Goal: Task Accomplishment & Management: Complete application form

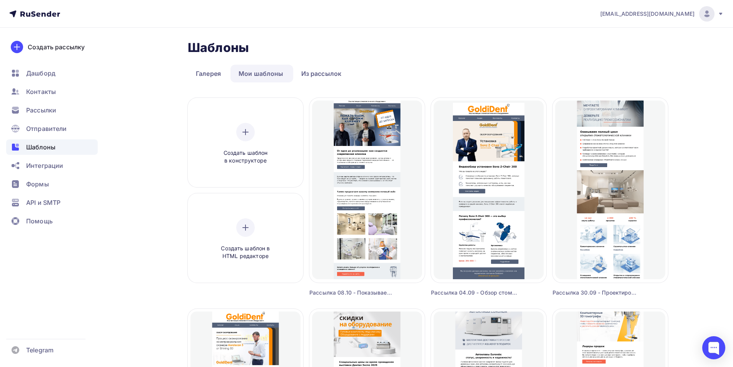
click at [364, 192] on div "Редактировать" at bounding box center [367, 199] width 76 height 18
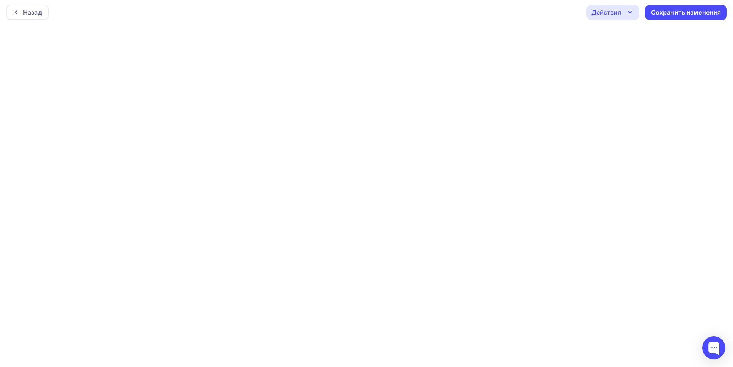
scroll to position [2, 0]
click at [40, 15] on div "Назад" at bounding box center [32, 11] width 19 height 9
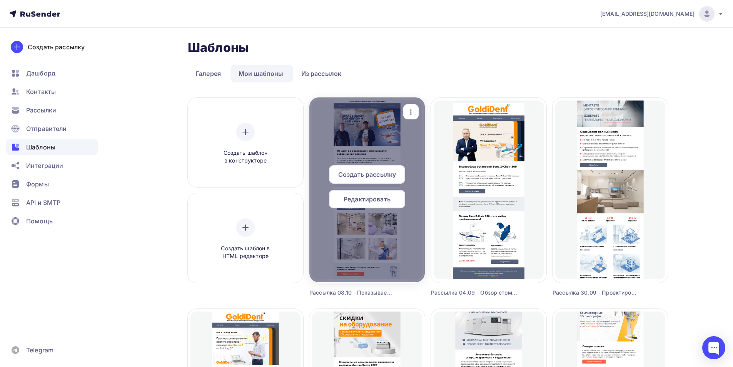
click at [377, 199] on span "Редактировать" at bounding box center [367, 198] width 47 height 9
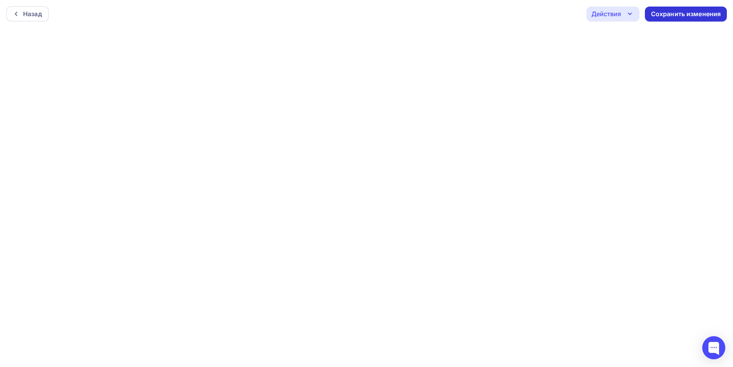
click at [691, 14] on div "Сохранить изменения" at bounding box center [686, 14] width 70 height 9
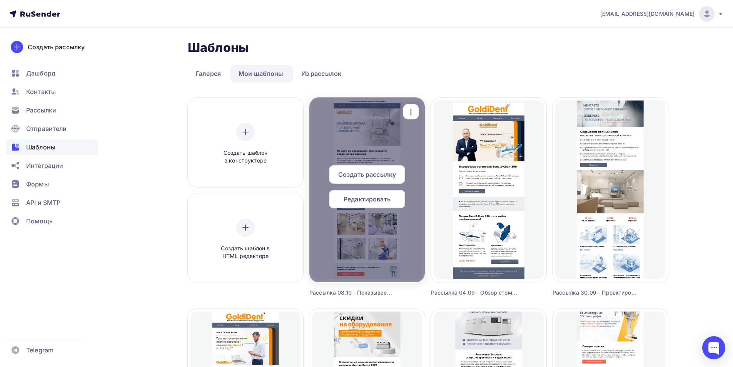
click at [366, 199] on span "Редактировать" at bounding box center [367, 198] width 47 height 9
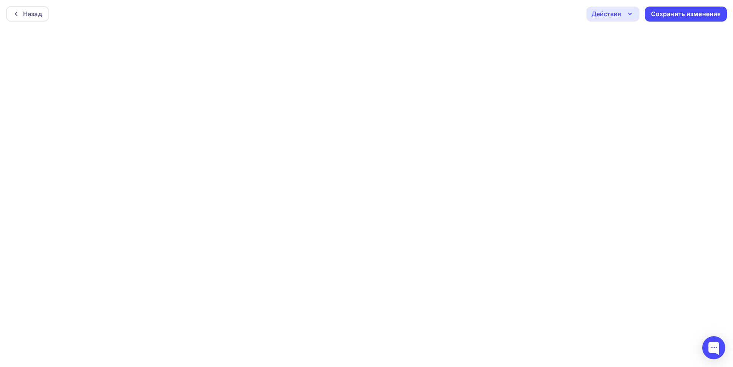
click at [630, 15] on icon "button" at bounding box center [629, 14] width 3 height 2
click at [646, 38] on div "Отправить тестовое письмо" at bounding box center [654, 36] width 89 height 9
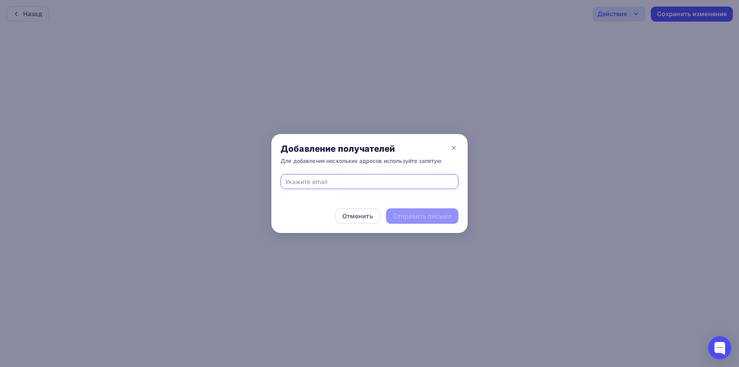
click at [408, 181] on input "text" at bounding box center [369, 181] width 169 height 9
type input "[EMAIL_ADDRESS][DOMAIN_NAME]"
click at [409, 216] on div "Отправить письмо" at bounding box center [422, 216] width 58 height 9
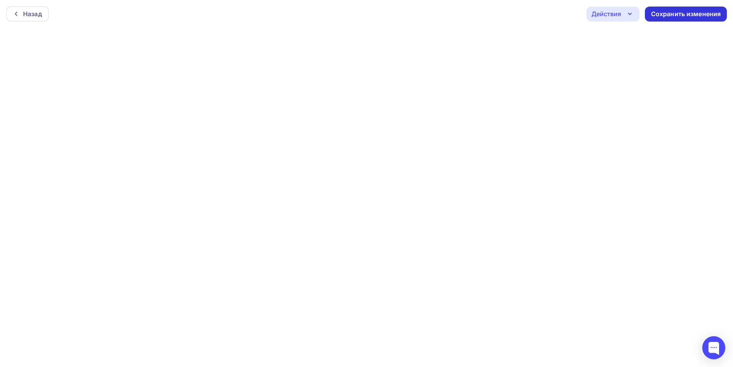
click at [683, 15] on div "Сохранить изменения" at bounding box center [686, 14] width 70 height 9
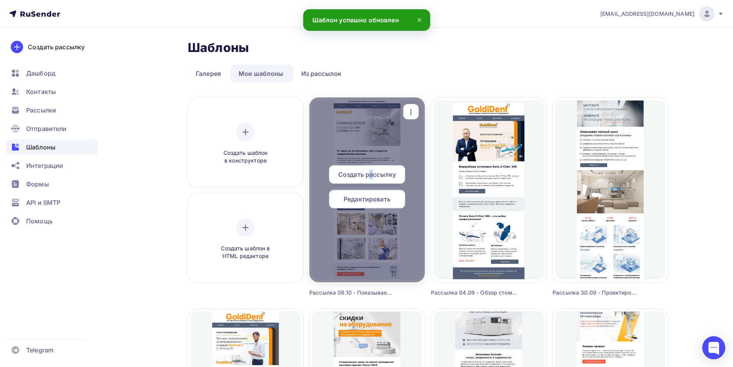
click at [372, 176] on span "Создать рассылку" at bounding box center [367, 174] width 58 height 9
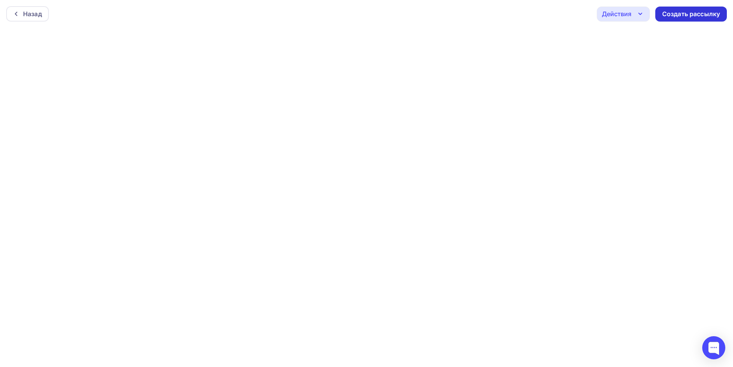
click at [678, 13] on div "Создать рассылку" at bounding box center [691, 14] width 58 height 9
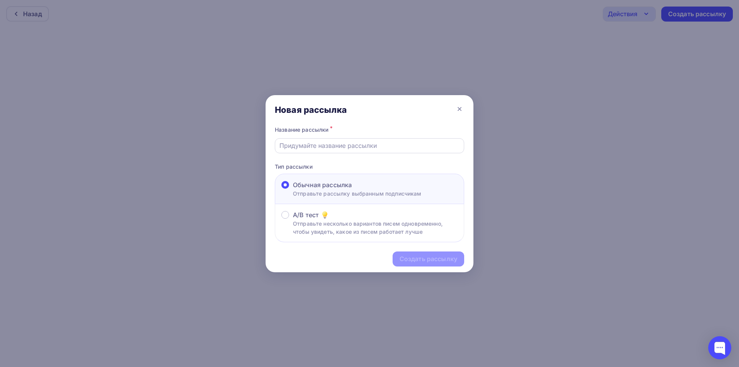
click at [391, 149] on input "text" at bounding box center [369, 145] width 180 height 9
click at [460, 110] on icon at bounding box center [459, 108] width 9 height 9
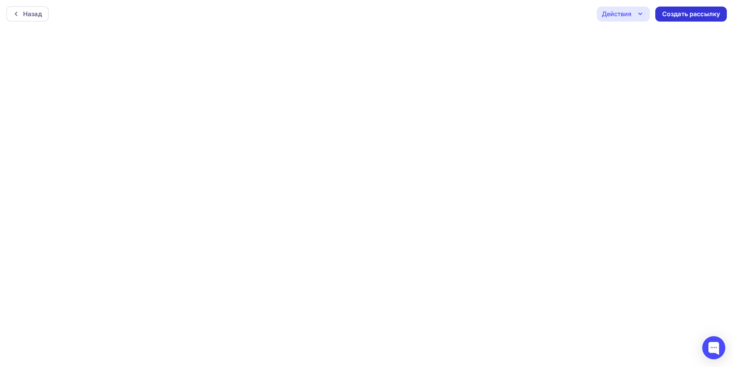
click at [685, 13] on div "Создать рассылку" at bounding box center [691, 14] width 58 height 9
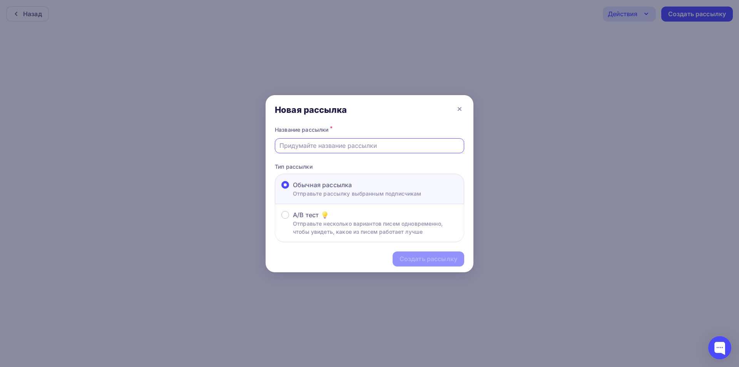
click at [362, 147] on input "text" at bounding box center [369, 145] width 180 height 9
click at [459, 109] on icon at bounding box center [459, 108] width 3 height 3
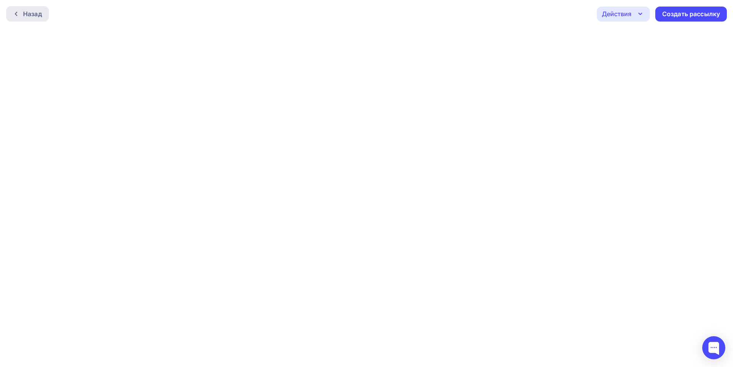
click at [32, 12] on div "Назад" at bounding box center [32, 13] width 19 height 9
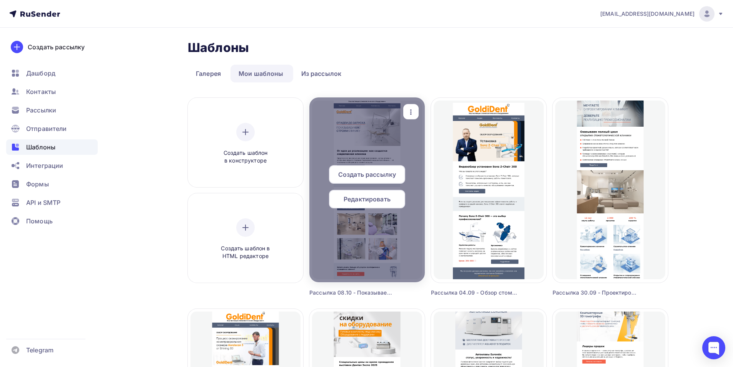
click at [374, 174] on span "Создать рассылку" at bounding box center [367, 174] width 58 height 9
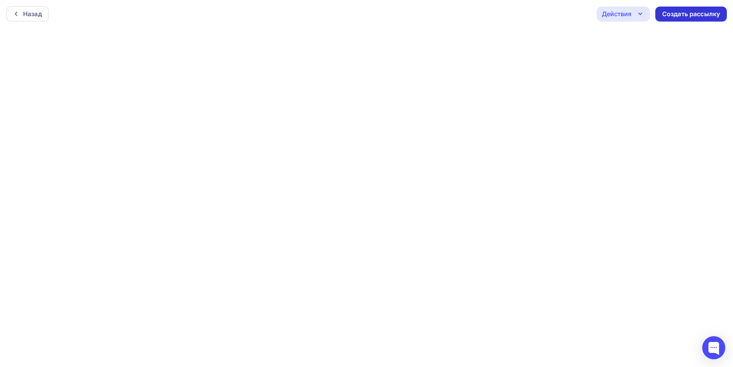
click at [681, 14] on div "Создать рассылку" at bounding box center [691, 14] width 58 height 9
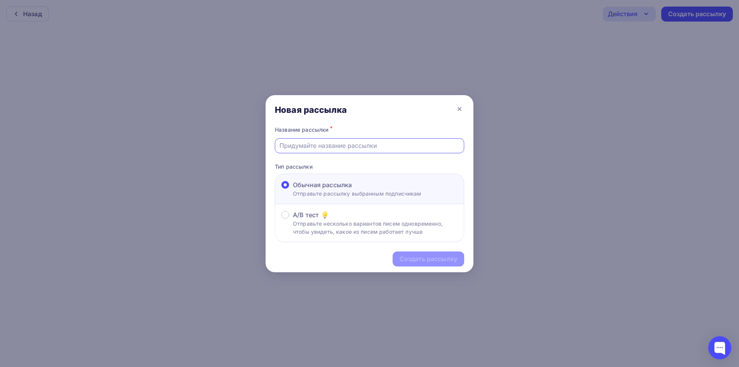
click at [376, 147] on input "text" at bounding box center [369, 145] width 180 height 9
click at [340, 145] on input "text" at bounding box center [369, 145] width 180 height 9
click at [341, 146] on input "text" at bounding box center [369, 145] width 180 height 9
paste input "Процесс создания современной клиники: от идеи до реализации"
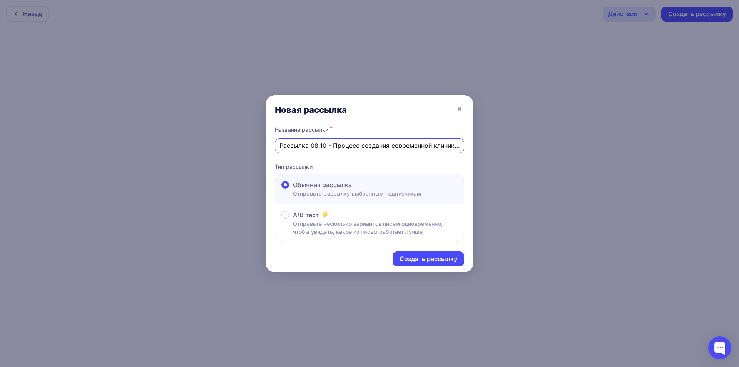
drag, startPoint x: 353, startPoint y: 148, endPoint x: 262, endPoint y: 145, distance: 90.1
click at [262, 145] on div "Новая рассылка Название рассылки * Рассылка 08.10 - Процесс создания современно…" at bounding box center [369, 183] width 739 height 367
click at [344, 145] on input "Рассылка 08.10 - Процесс создания современной клиники: от идеи до реализации" at bounding box center [369, 145] width 180 height 9
click at [334, 147] on input "Рассылка 08.10 - Процесс создания современной клиники: от идеи до реализации" at bounding box center [369, 145] width 180 height 9
type input "Рассылка 08.10 - Процесс создания современной клиники: от идеи до реализации"
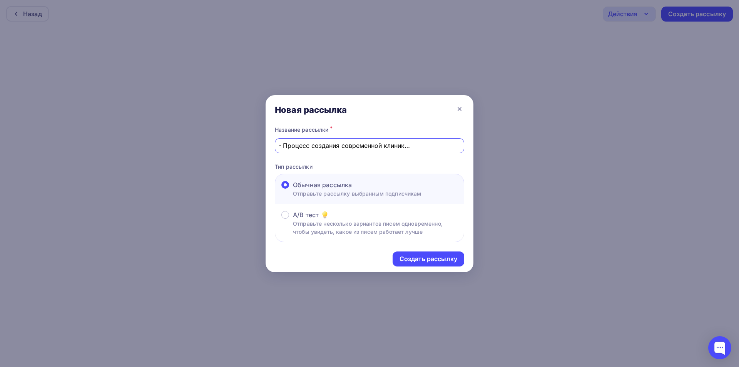
scroll to position [0, 70]
drag, startPoint x: 391, startPoint y: 145, endPoint x: 477, endPoint y: 144, distance: 85.8
click at [477, 144] on div "Новая рассылка Название рассылки * Рассылка 08.10 - Процесс создания современно…" at bounding box center [369, 183] width 739 height 367
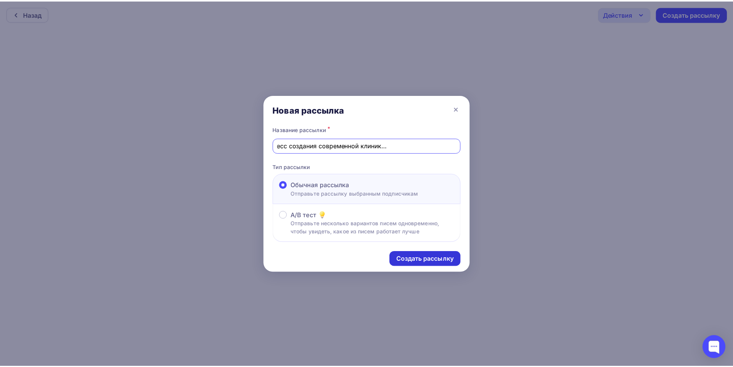
scroll to position [0, 0]
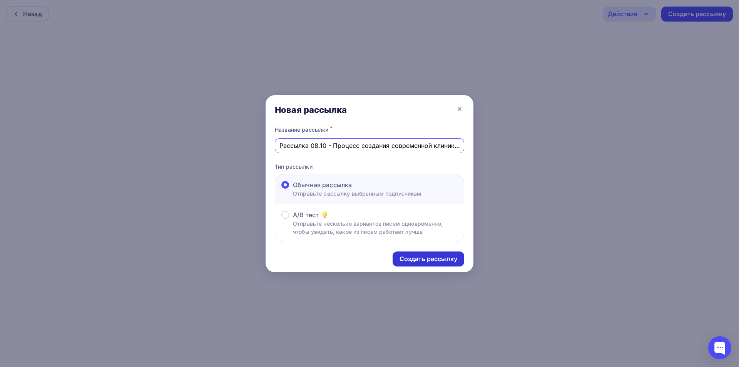
click at [419, 259] on div "Создать рассылку" at bounding box center [428, 258] width 58 height 9
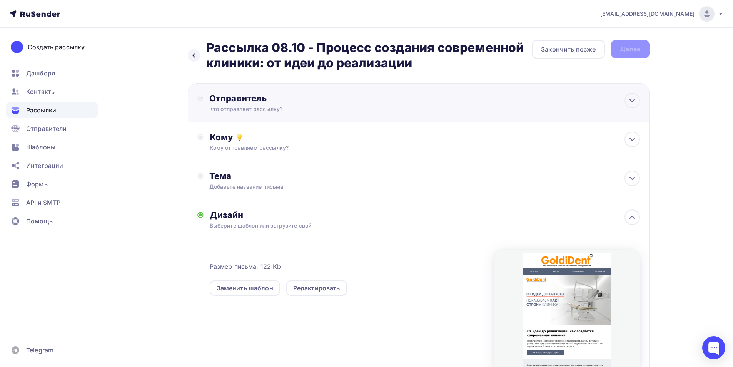
click at [335, 95] on div "Отправитель" at bounding box center [292, 98] width 167 height 11
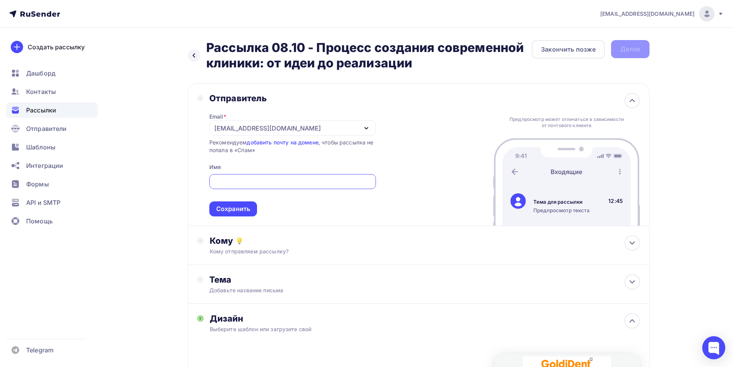
click at [308, 130] on div "[EMAIL_ADDRESS][DOMAIN_NAME]" at bounding box center [292, 127] width 167 height 15
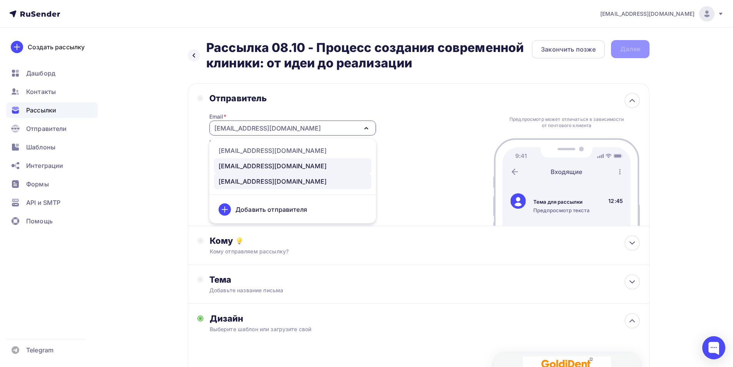
click at [302, 164] on div "[EMAIL_ADDRESS][DOMAIN_NAME]" at bounding box center [293, 165] width 148 height 9
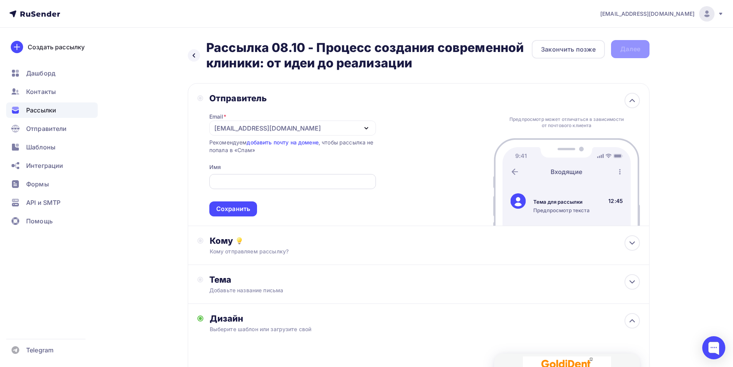
click at [291, 182] on input "text" at bounding box center [293, 181] width 158 height 9
drag, startPoint x: 226, startPoint y: 182, endPoint x: 208, endPoint y: 181, distance: 17.7
click at [209, 181] on div "Отправитель Email * [EMAIL_ADDRESS][DOMAIN_NAME] [EMAIL_ADDRESS][DOMAIN_NAME] […" at bounding box center [286, 155] width 179 height 124
paste input "GoldiDent"
type input "GoldiDent"
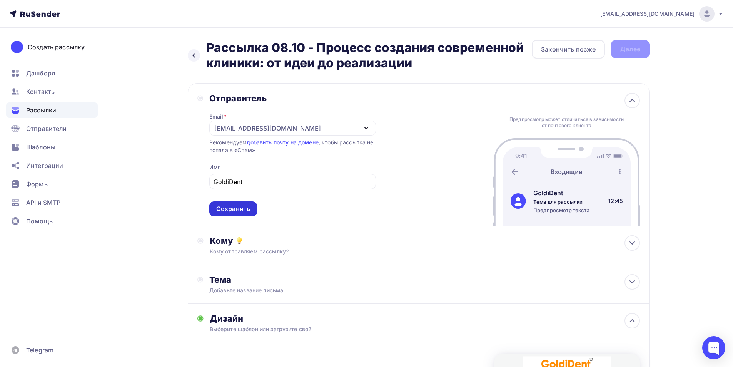
click at [239, 205] on div "Сохранить" at bounding box center [233, 208] width 34 height 9
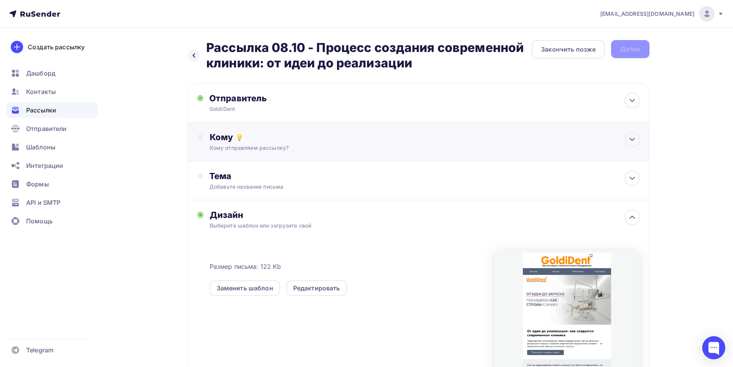
click at [252, 148] on div "Кому отправляем рассылку?" at bounding box center [404, 148] width 388 height 8
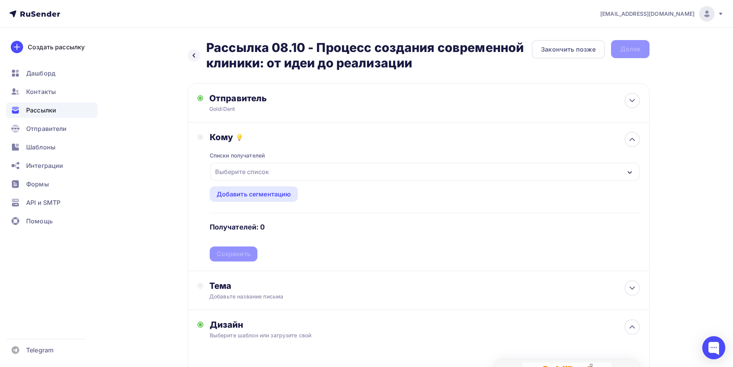
click at [270, 170] on div "Выберите список" at bounding box center [242, 172] width 60 height 14
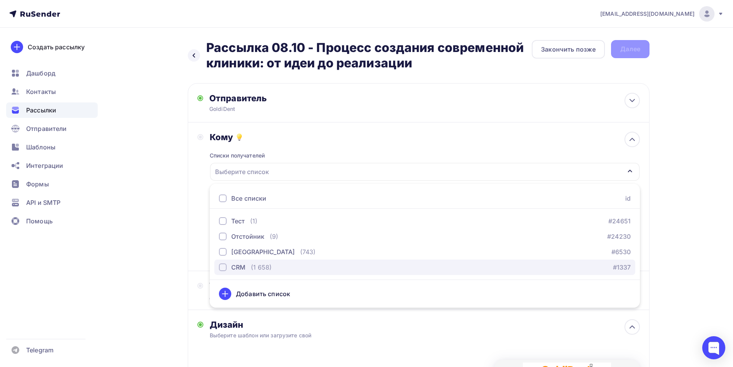
click at [273, 262] on button "CRM (1 658) #1337" at bounding box center [424, 266] width 421 height 15
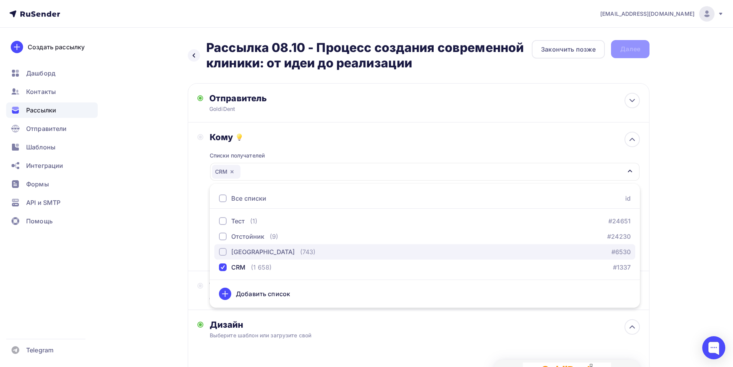
click at [300, 251] on div "(743)" at bounding box center [307, 251] width 15 height 9
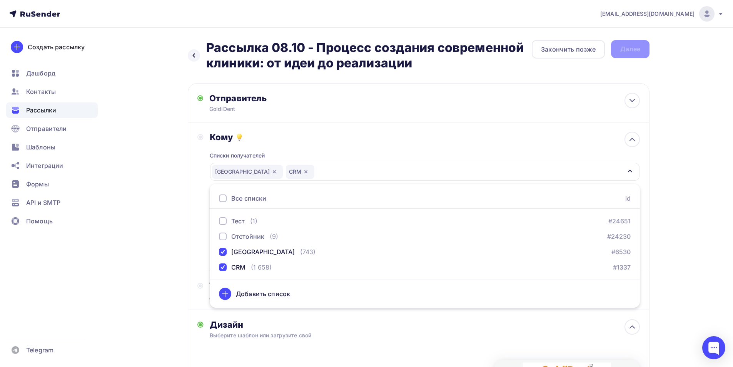
click at [181, 200] on div "Назад Рассылка 08.10 - Процесс создания современной клиники: от идеи до реализа…" at bounding box center [366, 298] width 631 height 541
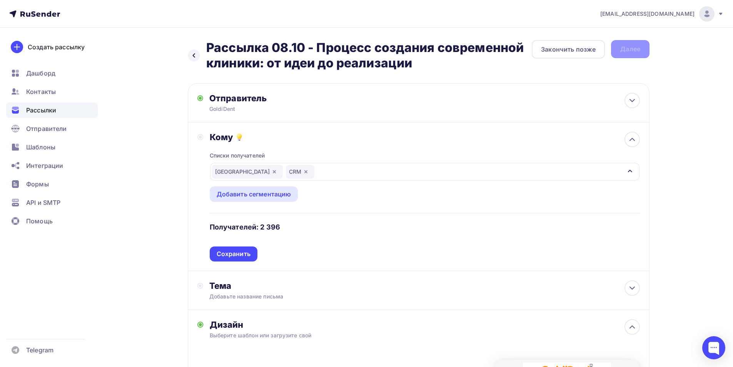
click at [310, 171] on div "[GEOGRAPHIC_DATA] CRM" at bounding box center [424, 172] width 429 height 18
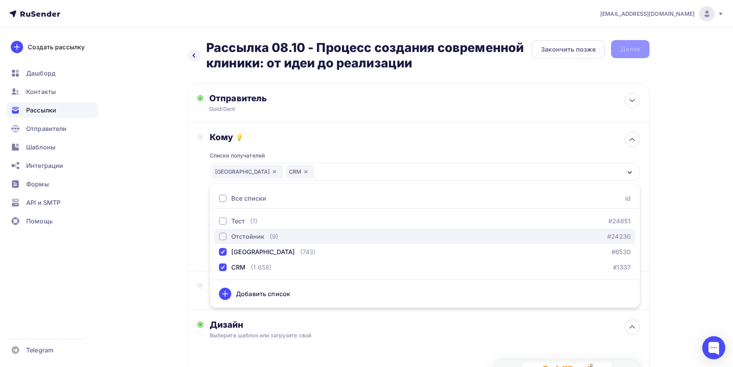
click at [289, 234] on div "Отстойник (9) #24230" at bounding box center [425, 236] width 412 height 9
click at [249, 171] on icon "button" at bounding box center [247, 171] width 3 height 3
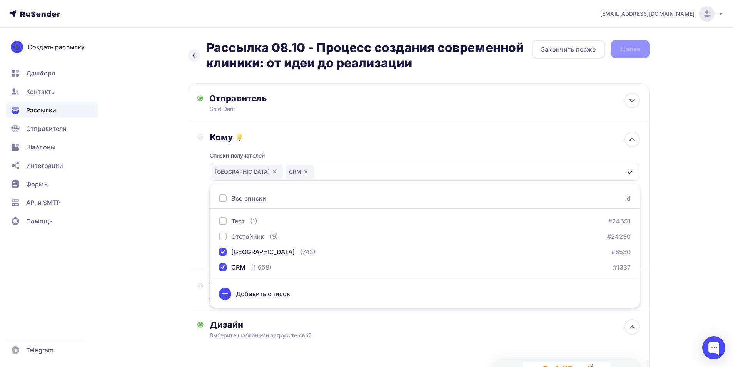
click at [176, 192] on div "Назад Рассылка 08.10 - Процесс создания современной клиники: от идеи до реализа…" at bounding box center [366, 298] width 631 height 541
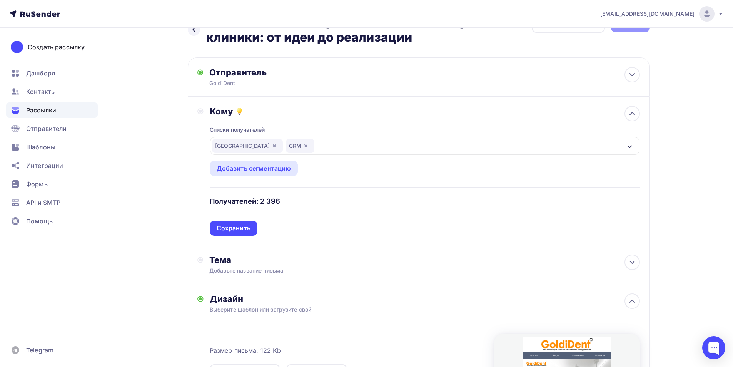
scroll to position [38, 0]
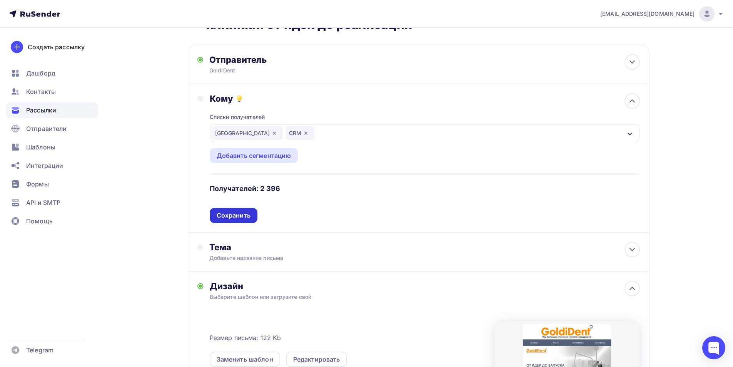
click at [241, 214] on div "Сохранить" at bounding box center [234, 215] width 34 height 9
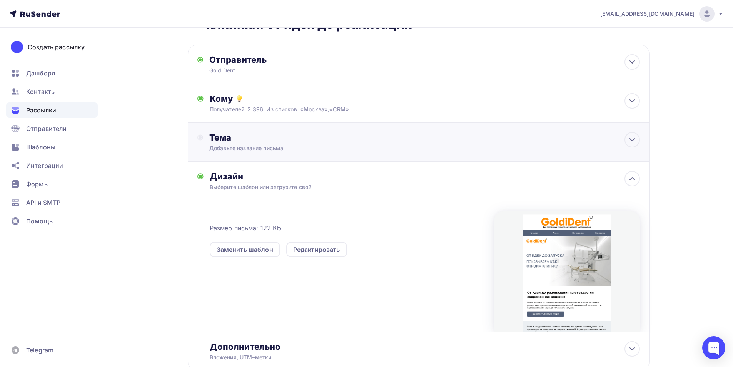
click at [311, 140] on div "Тема" at bounding box center [285, 137] width 152 height 11
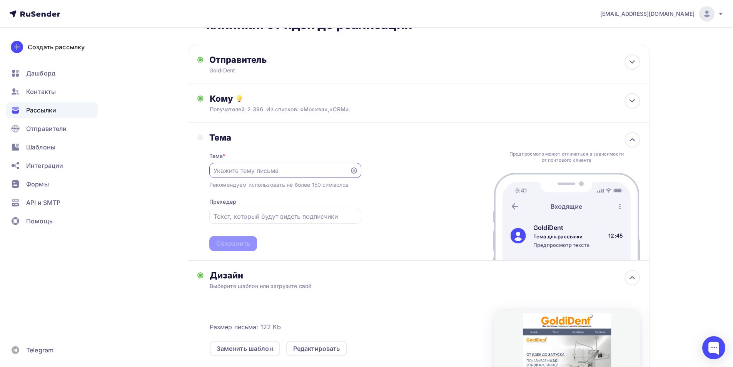
scroll to position [0, 0]
click at [276, 169] on input "text" at bounding box center [280, 170] width 132 height 9
click at [263, 173] on input "text" at bounding box center [280, 170] width 132 height 9
drag, startPoint x: 250, startPoint y: 169, endPoint x: 180, endPoint y: 171, distance: 69.7
click at [181, 171] on div "Назад Рассылка 08.10 - Процесс создания современной клиники: от идеи до реализа…" at bounding box center [366, 254] width 631 height 530
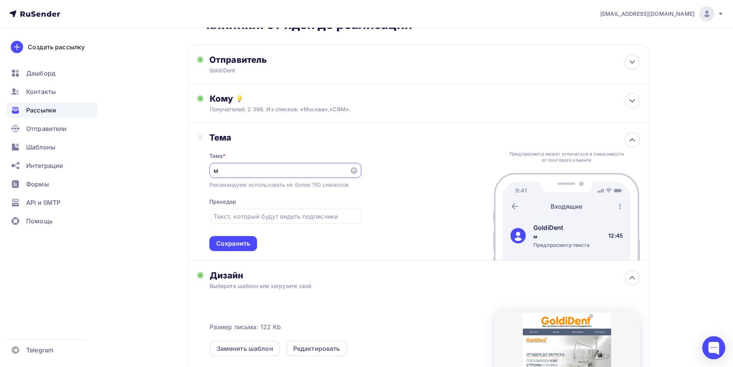
paste input "роцесс создания современной клиники: от идеи до реализации"
drag, startPoint x: 291, startPoint y: 170, endPoint x: 370, endPoint y: 170, distance: 78.9
click at [370, 170] on div "[PERSON_NAME] * Процесс создания современной клиники: от идеи до реализации Рек…" at bounding box center [419, 192] width 462 height 138
type input "Процесс создания современной клиники: от идеи до реализации"
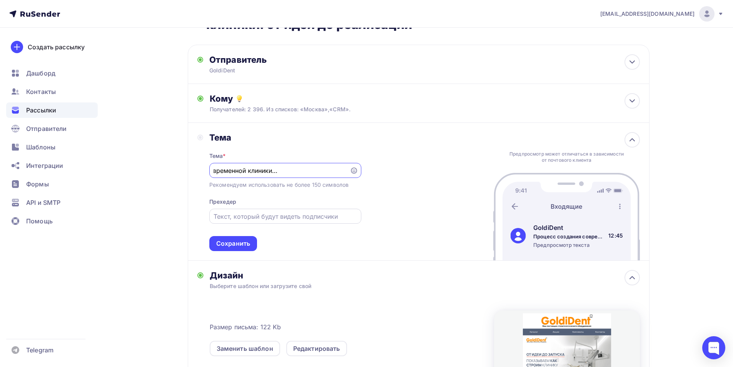
scroll to position [0, 0]
click at [239, 219] on input "text" at bounding box center [285, 216] width 143 height 9
click at [268, 219] on input "text" at bounding box center [285, 216] width 143 height 9
click at [249, 239] on div "Сохранить" at bounding box center [233, 243] width 34 height 9
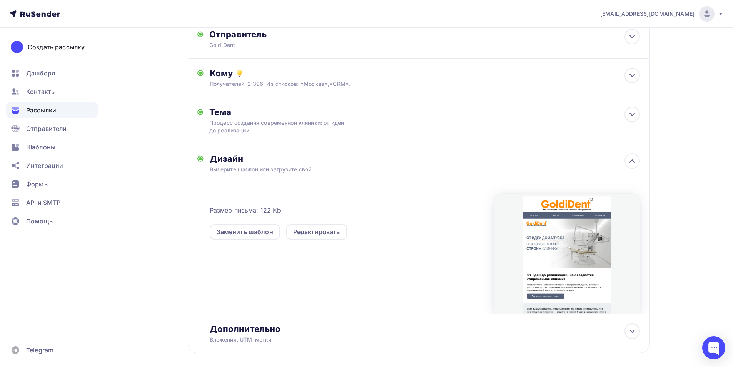
scroll to position [100, 0]
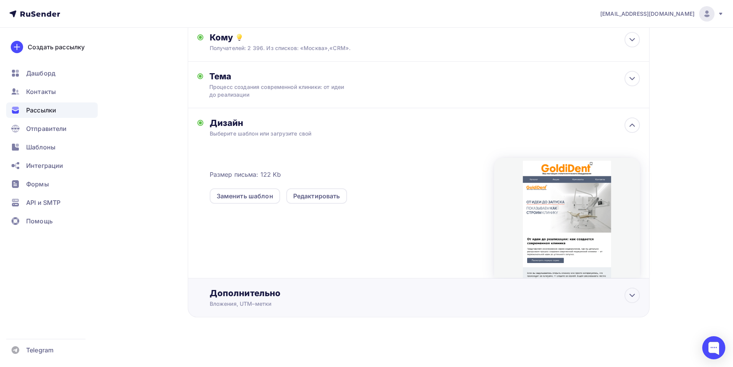
click at [272, 294] on div "Дополнительно" at bounding box center [425, 292] width 430 height 11
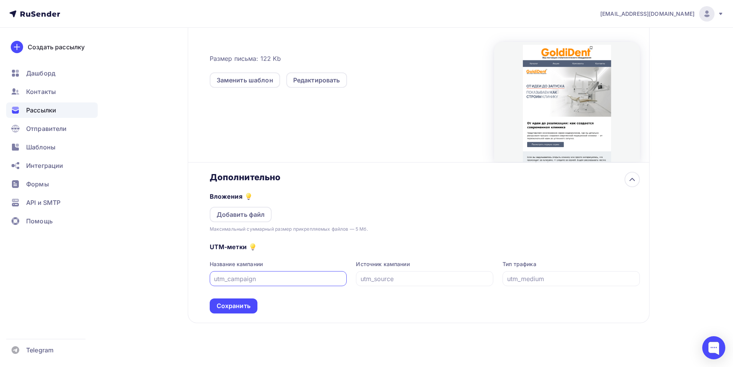
scroll to position [221, 0]
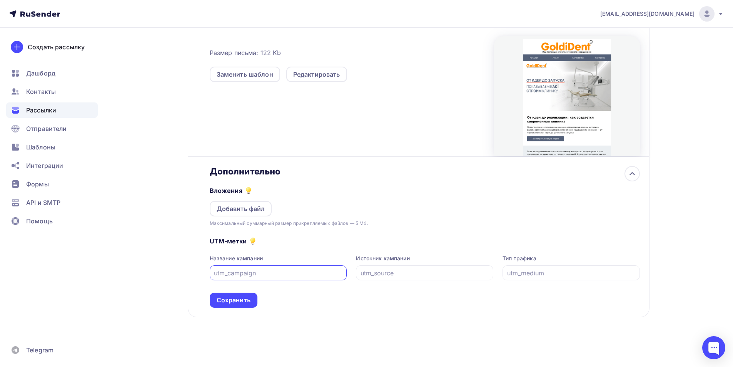
click at [291, 274] on input "text" at bounding box center [278, 272] width 129 height 9
click at [274, 274] on input "text" at bounding box center [278, 272] width 129 height 9
type input "у"
type input "email"
click at [385, 274] on input "text" at bounding box center [425, 272] width 129 height 9
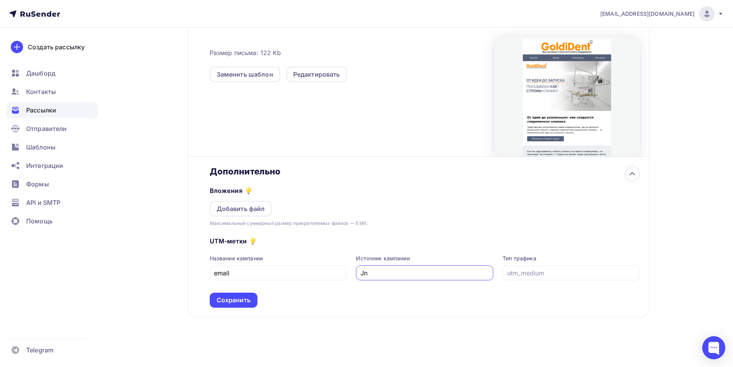
type input "J"
type input "От идеи до запуска стоматологии"
click at [531, 269] on input "text" at bounding box center [571, 272] width 129 height 9
type input "08102025"
click at [245, 298] on div "Сохранить" at bounding box center [234, 300] width 34 height 9
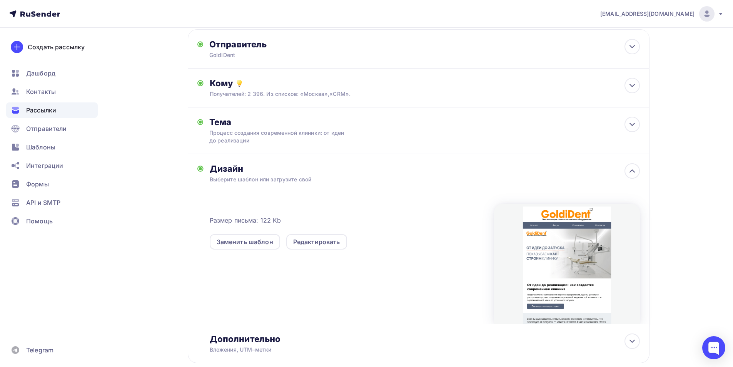
scroll to position [0, 0]
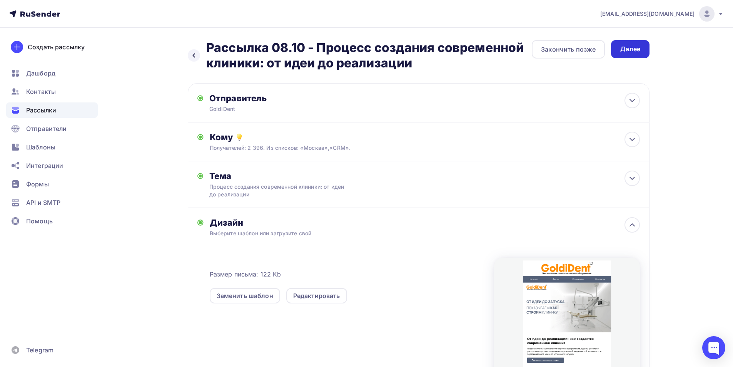
click at [630, 49] on div "Далее" at bounding box center [630, 49] width 20 height 9
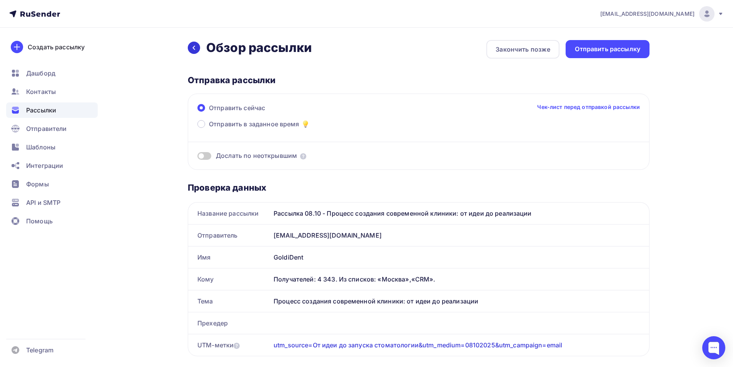
click at [194, 48] on icon at bounding box center [194, 48] width 6 height 6
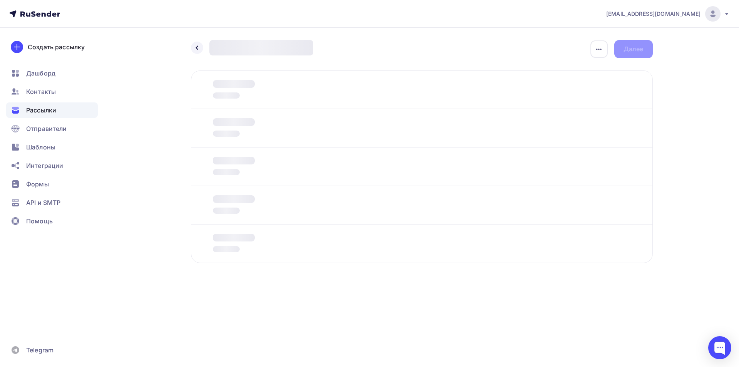
type input "email"
type input "От идеи до запуска стоматологии"
type input "08102025"
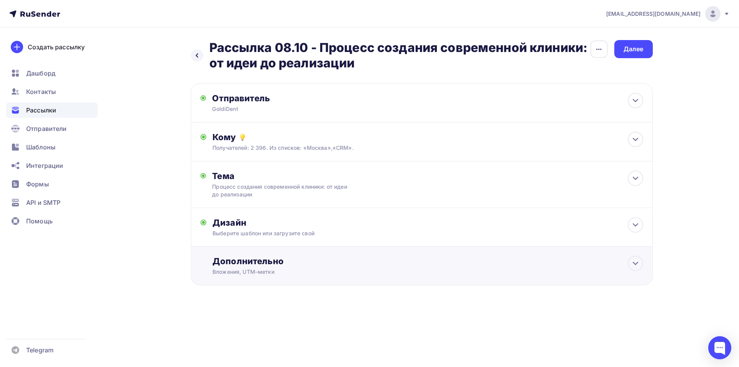
click at [329, 271] on div "Вложения, UTM–метки" at bounding box center [406, 272] width 388 height 8
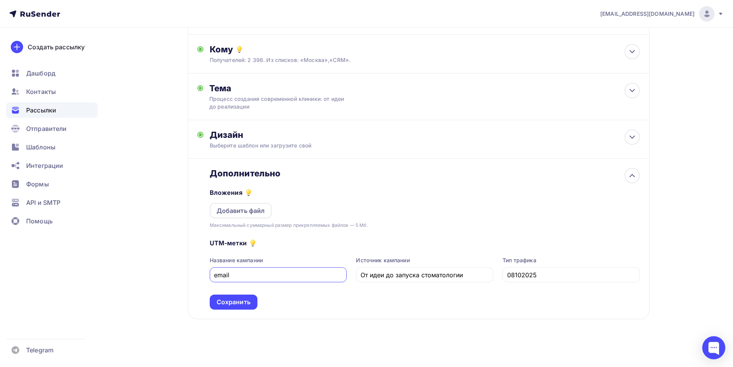
scroll to position [90, 0]
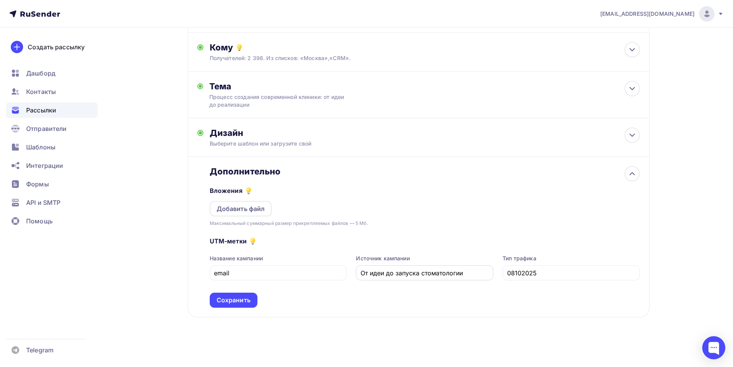
drag, startPoint x: 360, startPoint y: 274, endPoint x: 446, endPoint y: 274, distance: 86.6
click at [438, 274] on div "От идеи до запуска стоматологии" at bounding box center [424, 272] width 137 height 15
drag, startPoint x: 471, startPoint y: 273, endPoint x: 354, endPoint y: 273, distance: 117.0
click at [354, 273] on div "Название кампании email Источник кампании От идеи до запуска стоматологии Тип т…" at bounding box center [425, 267] width 430 height 26
click at [277, 270] on input "email" at bounding box center [278, 272] width 129 height 9
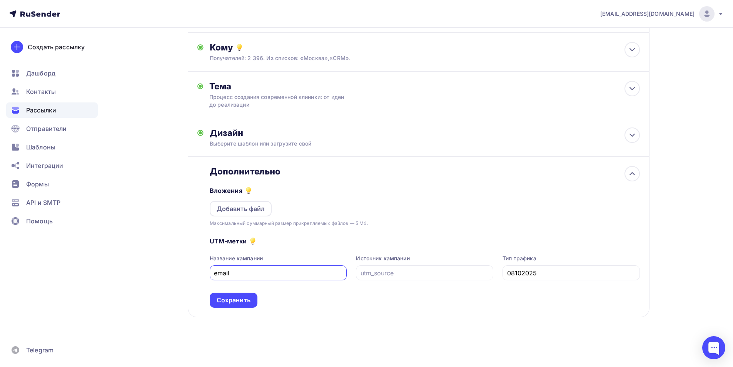
paste input "От идеи до запуска стоматологии"
click at [228, 273] on input "emailОт идеи до запуска стоматологии" at bounding box center [278, 272] width 129 height 9
drag, startPoint x: 231, startPoint y: 273, endPoint x: 191, endPoint y: 274, distance: 39.3
click at [192, 274] on div "Дополнительно Вложения Добавить файл Максимальный суммарный размер прикрепляемы…" at bounding box center [419, 237] width 462 height 160
type input "От идеи до запуска стоматологии"
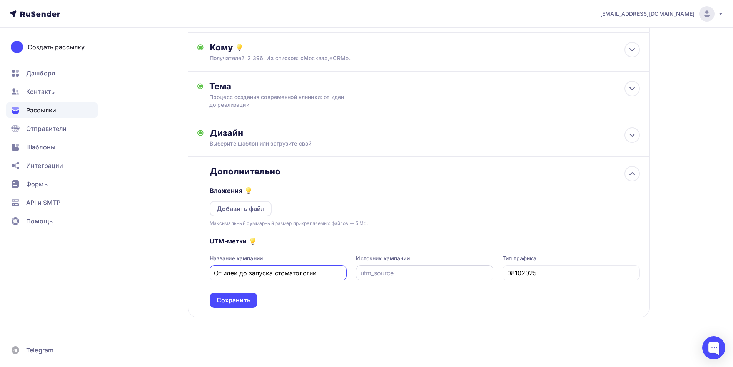
click at [373, 275] on input "text" at bounding box center [425, 272] width 129 height 9
paste input "email"
type input "email"
click at [239, 299] on div "Сохранить" at bounding box center [234, 300] width 34 height 9
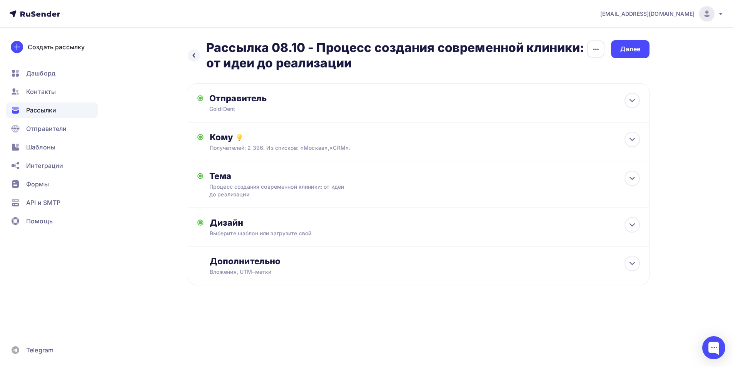
scroll to position [0, 0]
click at [625, 53] on div "Далее" at bounding box center [633, 49] width 20 height 9
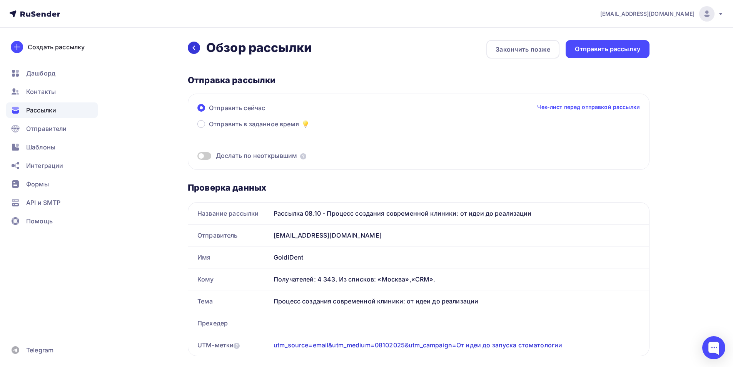
click at [191, 46] on icon at bounding box center [194, 48] width 6 height 6
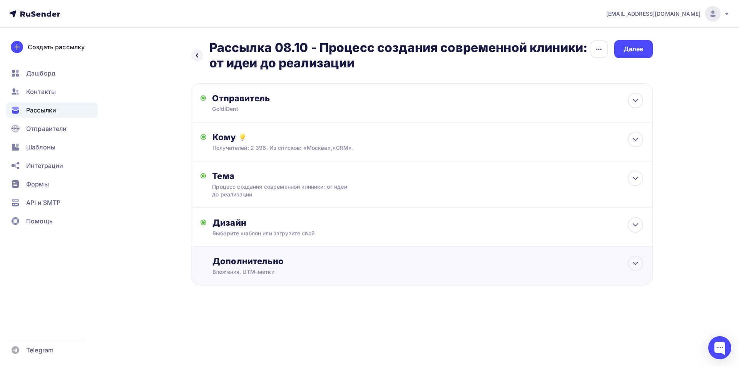
click at [323, 274] on div "Вложения, UTM–метки" at bounding box center [406, 272] width 388 height 8
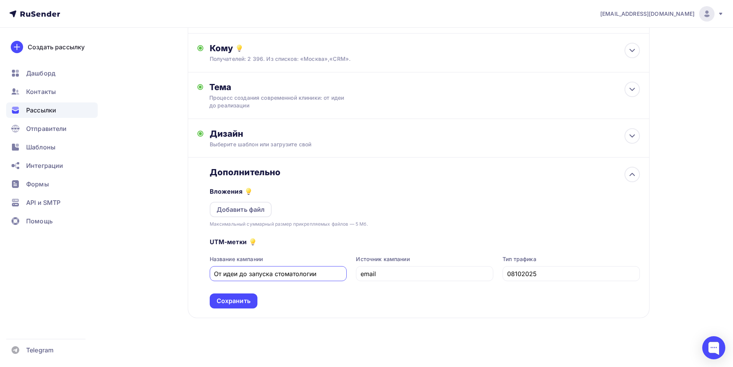
scroll to position [90, 0]
drag, startPoint x: 404, startPoint y: 276, endPoint x: 347, endPoint y: 271, distance: 57.6
click at [347, 271] on div "Название кампании От идеи до запуска стоматологии Источник кампании email Тип т…" at bounding box center [425, 267] width 430 height 26
click at [541, 274] on input "08102025" at bounding box center [571, 272] width 129 height 9
paste input "email"
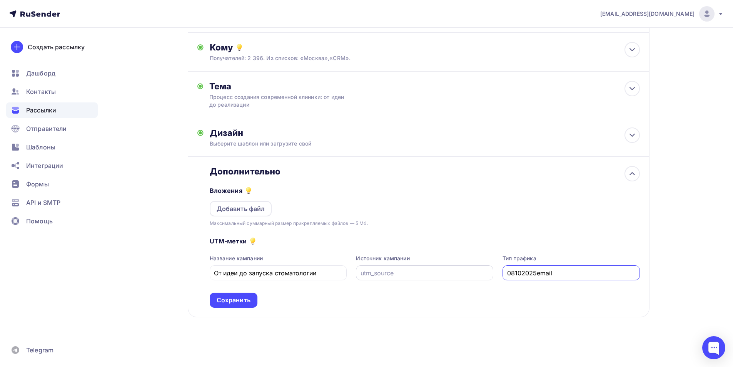
drag, startPoint x: 536, startPoint y: 275, endPoint x: 483, endPoint y: 276, distance: 52.7
click at [484, 276] on div "Название кампании От идеи до запуска стоматологии Источник кампании Тип трафика…" at bounding box center [425, 267] width 430 height 26
type input "email"
click at [439, 281] on div "UTM-метки Название кампании От идеи до запуска стоматологии Источник кампании Т…" at bounding box center [425, 267] width 430 height 80
click at [441, 274] on input "text" at bounding box center [425, 272] width 129 height 9
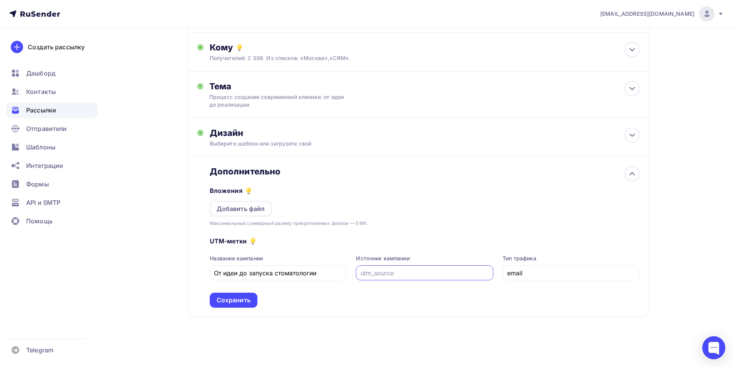
paste input "08102025"
type input "08102025"
click at [243, 300] on div "Сохранить" at bounding box center [234, 300] width 34 height 9
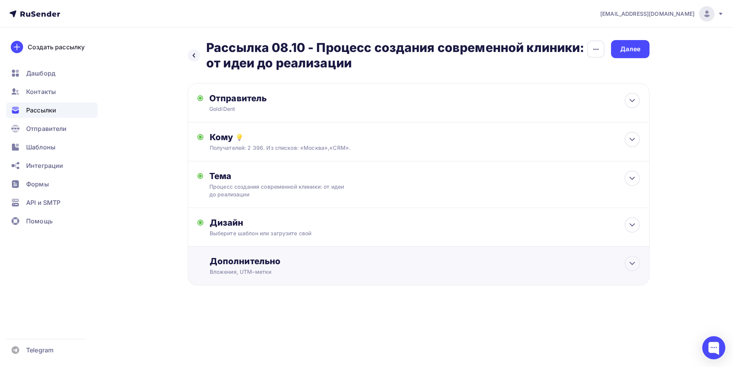
scroll to position [0, 0]
click at [638, 48] on div "Далее" at bounding box center [633, 49] width 20 height 9
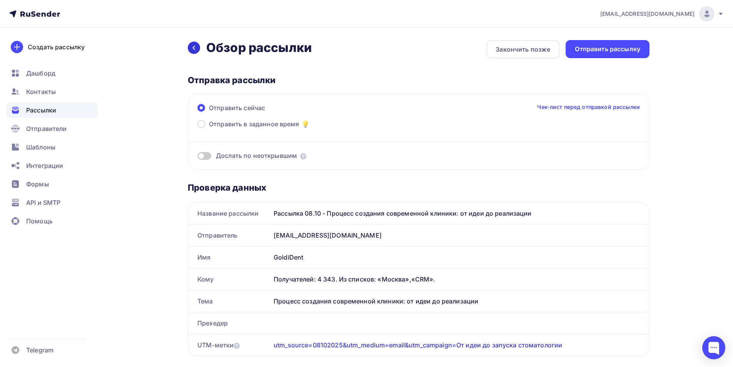
click at [194, 45] on icon at bounding box center [194, 48] width 6 height 6
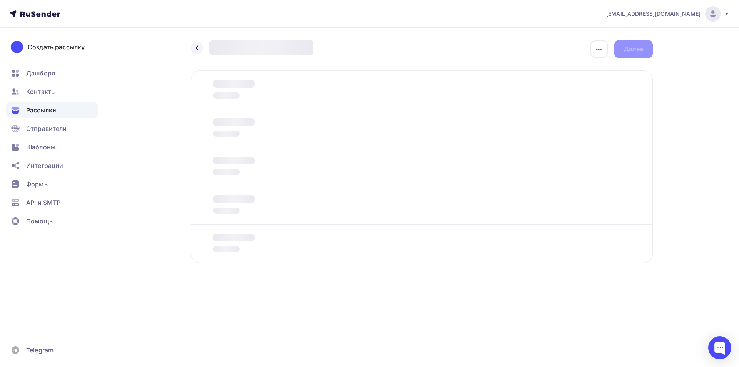
type input "От идеи до запуска стоматологии"
type input "08102025"
type input "email"
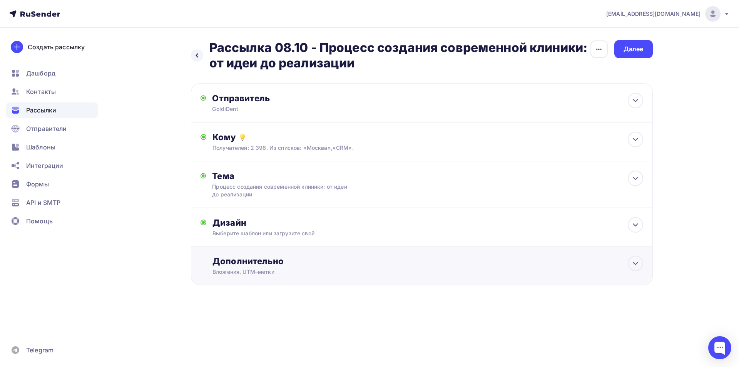
click at [286, 276] on div "Дополнительно Вложения, UTM–метки Вложения Добавить файл Максимальный суммарный…" at bounding box center [422, 265] width 462 height 39
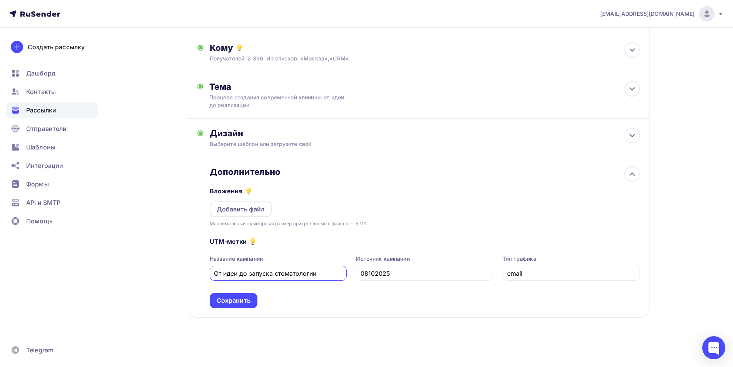
scroll to position [90, 0]
click at [531, 270] on input "email" at bounding box center [571, 272] width 129 height 9
drag, startPoint x: 520, startPoint y: 274, endPoint x: 500, endPoint y: 272, distance: 20.1
click at [500, 272] on div "Название кампании От идеи до запуска стоматологии Источник кампании 08102025 Ти…" at bounding box center [425, 267] width 430 height 26
click at [455, 271] on input "08102025" at bounding box center [425, 272] width 129 height 9
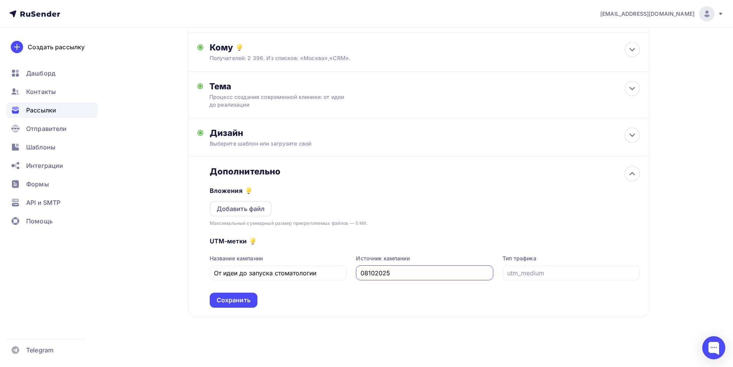
paste input "email"
drag, startPoint x: 389, startPoint y: 273, endPoint x: 356, endPoint y: 270, distance: 33.2
click at [356, 270] on div "08102025email" at bounding box center [424, 272] width 137 height 15
type input "email"
click at [518, 272] on input "text" at bounding box center [571, 272] width 129 height 9
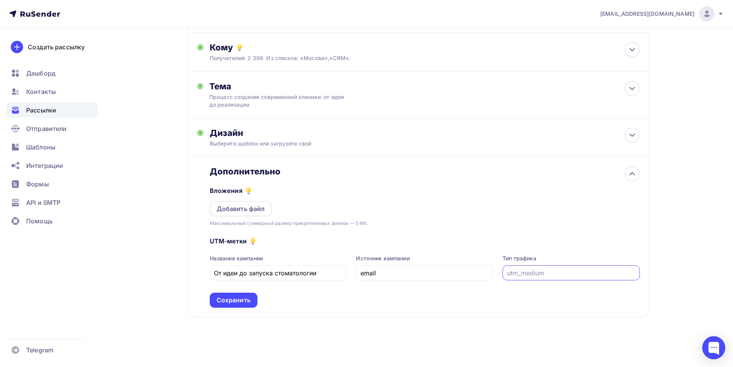
paste input "08102025"
type input "08102025"
click at [232, 300] on div "Сохранить" at bounding box center [234, 300] width 34 height 9
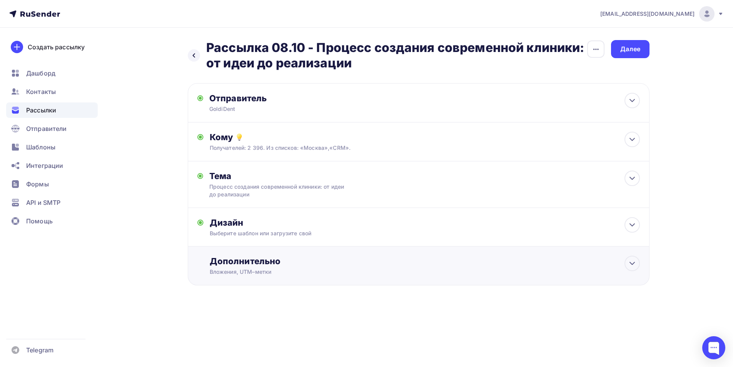
scroll to position [0, 0]
click at [629, 50] on div "Далее" at bounding box center [633, 49] width 20 height 9
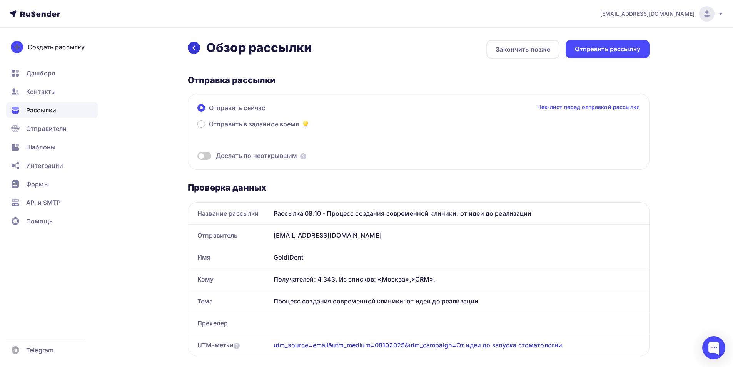
click at [195, 47] on icon at bounding box center [194, 48] width 6 height 6
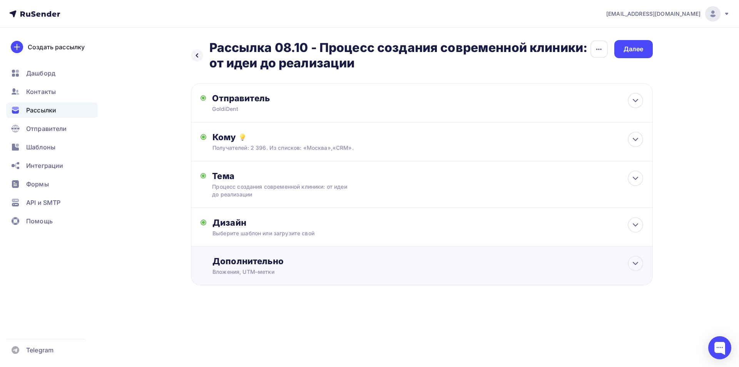
click at [344, 268] on div "Вложения, UTM–метки" at bounding box center [406, 272] width 388 height 8
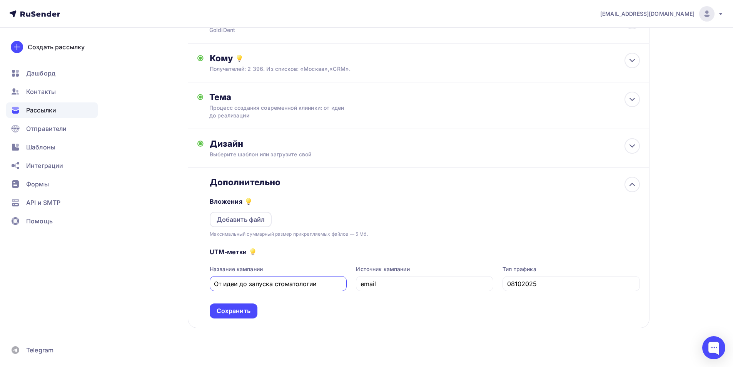
scroll to position [90, 0]
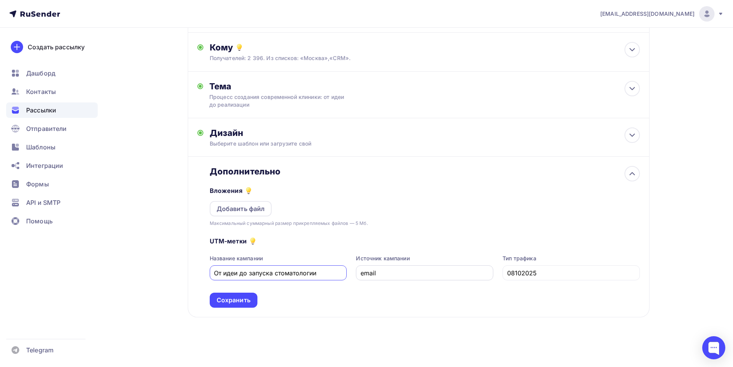
click at [399, 277] on input "email" at bounding box center [425, 272] width 129 height 9
click at [389, 292] on div "UTM-метки Название кампании От идеи до запуска стоматологии Источник кампании e…" at bounding box center [425, 267] width 430 height 80
click at [250, 301] on div "Сохранить" at bounding box center [234, 299] width 48 height 15
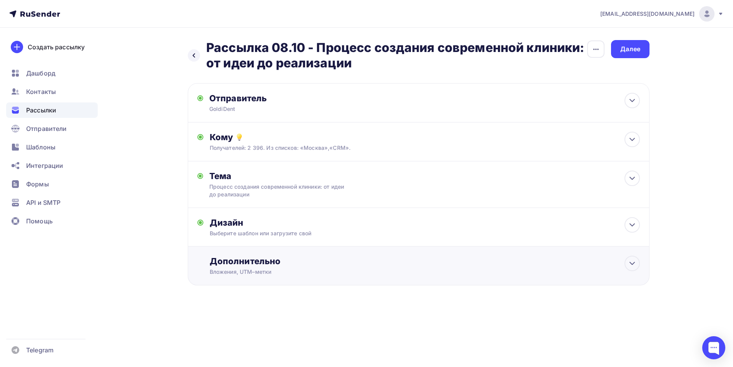
scroll to position [0, 0]
click at [625, 48] on div "Далее" at bounding box center [633, 49] width 20 height 9
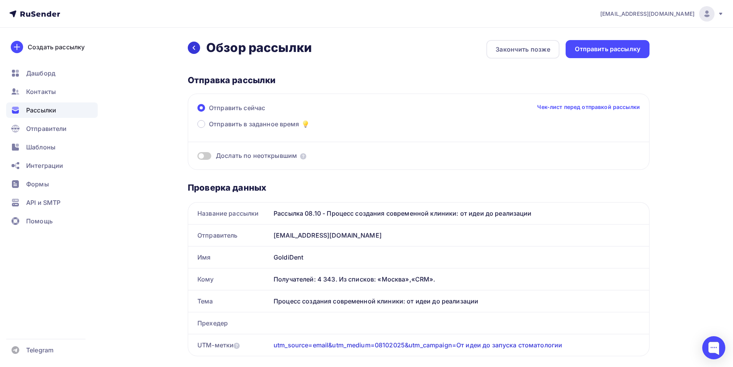
click at [194, 46] on icon at bounding box center [194, 48] width 6 height 6
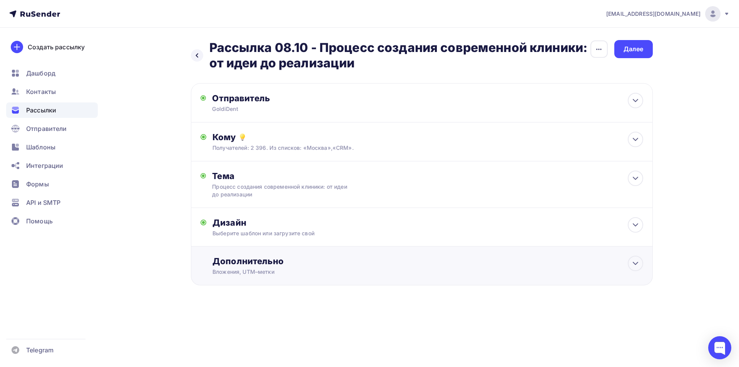
click at [308, 257] on div "Дополнительно" at bounding box center [427, 261] width 430 height 11
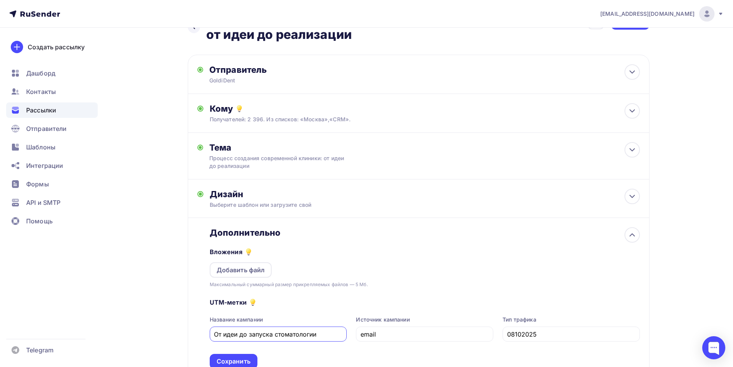
scroll to position [90, 0]
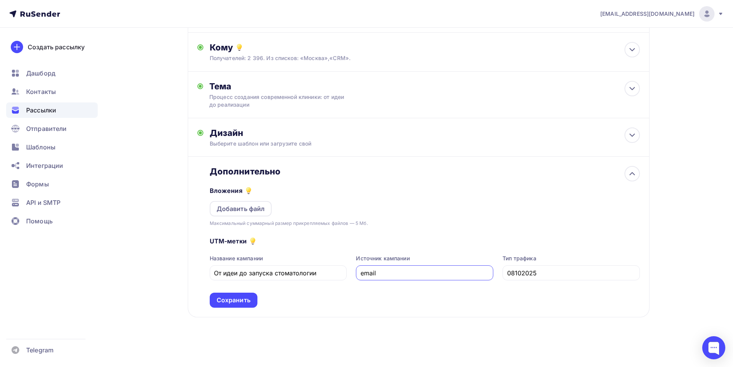
drag, startPoint x: 383, startPoint y: 274, endPoint x: 356, endPoint y: 271, distance: 26.7
click at [356, 271] on div "email" at bounding box center [424, 272] width 137 height 15
type input "email"
click at [456, 276] on input "email" at bounding box center [425, 272] width 129 height 9
drag, startPoint x: 329, startPoint y: 273, endPoint x: 191, endPoint y: 272, distance: 137.8
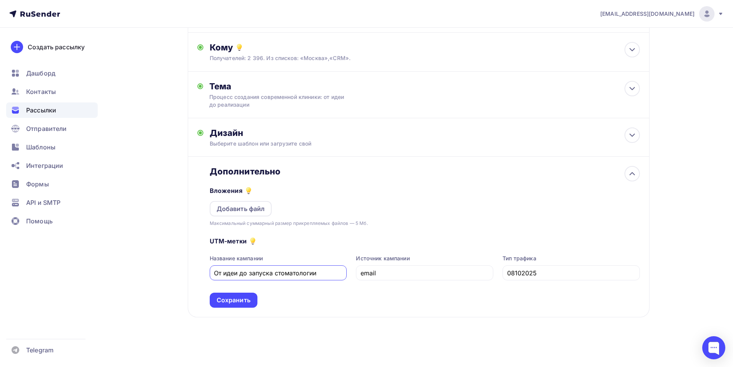
click at [191, 272] on div "Дополнительно Вложения Добавить файл Максимальный суммарный размер прикрепляемы…" at bounding box center [419, 237] width 462 height 160
click at [548, 274] on input "08102025" at bounding box center [571, 272] width 129 height 9
paste input "От идеи до запуска стоматологии"
drag, startPoint x: 534, startPoint y: 272, endPoint x: 485, endPoint y: 271, distance: 48.9
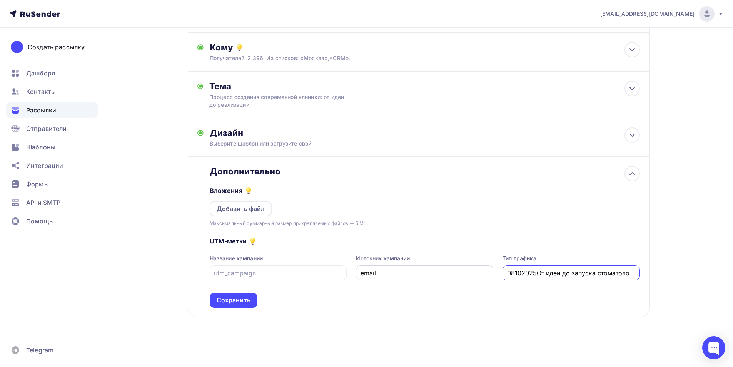
click at [485, 271] on div "Название кампании Источник кампании email Тип трафика 08102025От идеи до запуск…" at bounding box center [425, 267] width 430 height 26
type input "От идеи до запуска стоматологии"
click at [260, 273] on input "text" at bounding box center [278, 272] width 129 height 9
paste input "08102025"
type input "08102025"
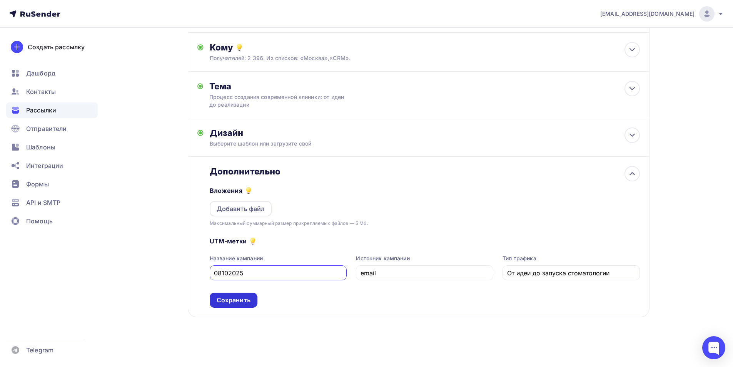
click at [246, 300] on div "Сохранить" at bounding box center [234, 300] width 34 height 9
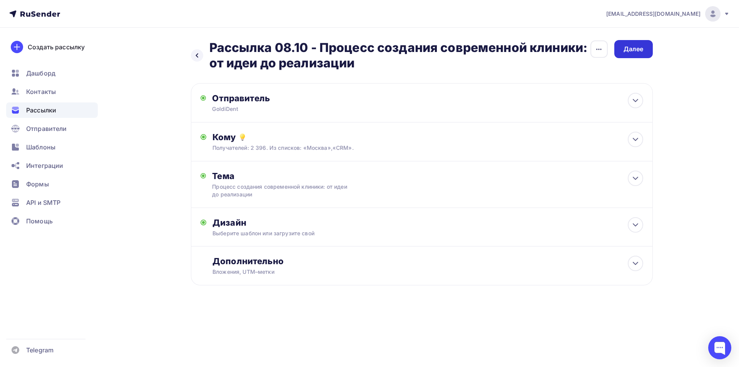
click at [622, 53] on div "Далее" at bounding box center [633, 49] width 38 height 18
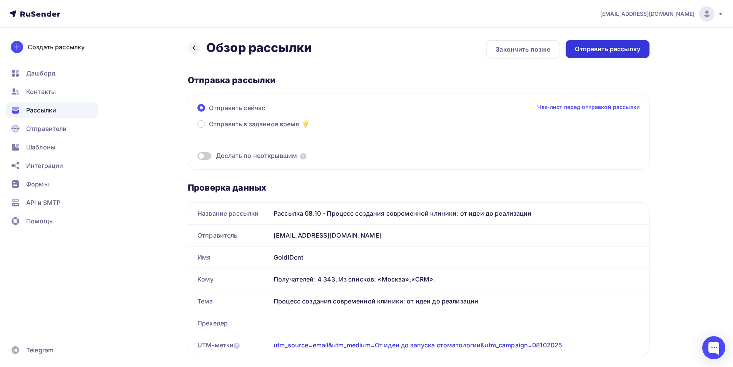
click at [608, 49] on div "Отправить рассылку" at bounding box center [607, 49] width 65 height 9
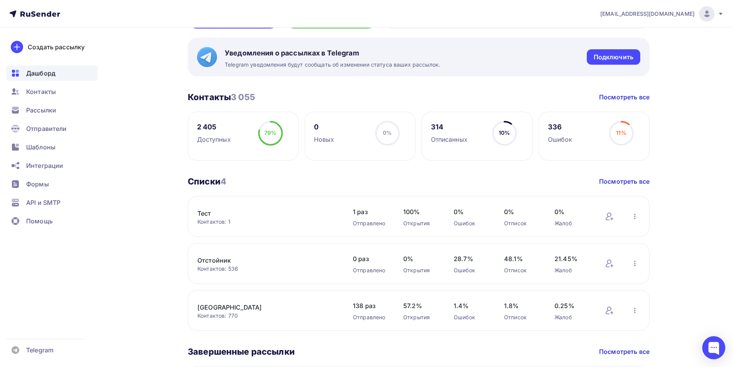
scroll to position [115, 0]
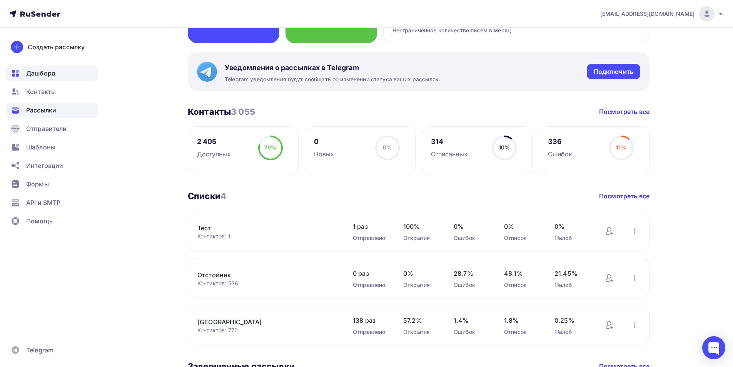
click at [51, 110] on span "Рассылки" at bounding box center [41, 109] width 30 height 9
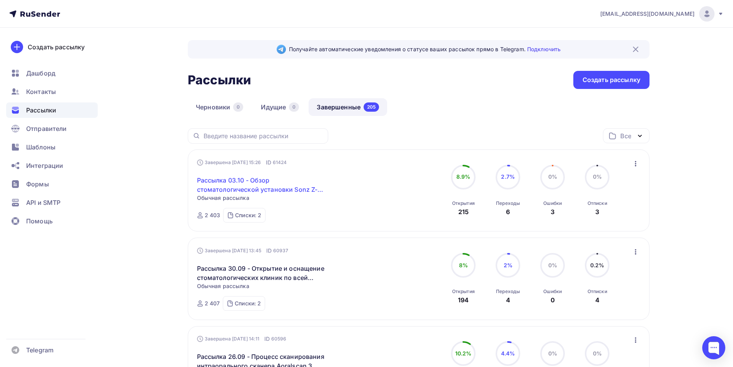
click at [287, 187] on link "Рассылка 03.10 - Обзор стоматологической установки Sonz Z-Chair 300" at bounding box center [263, 184] width 132 height 18
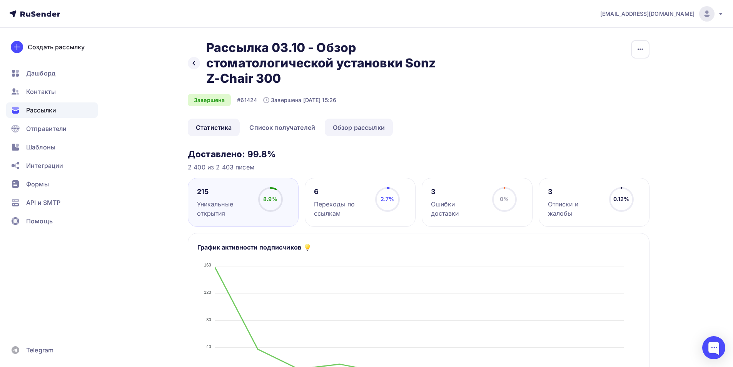
click at [367, 127] on link "Обзор рассылки" at bounding box center [359, 128] width 68 height 18
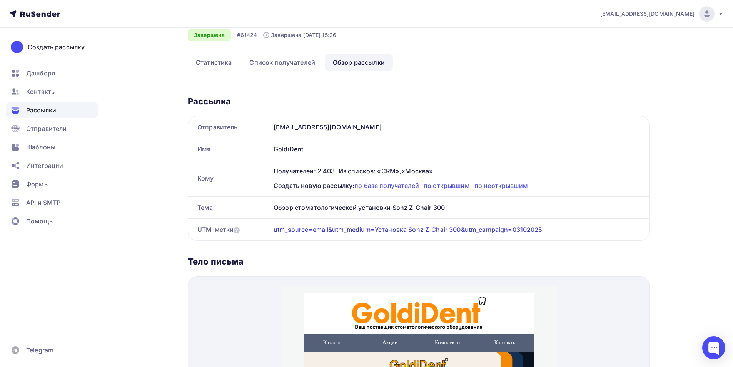
scroll to position [77, 0]
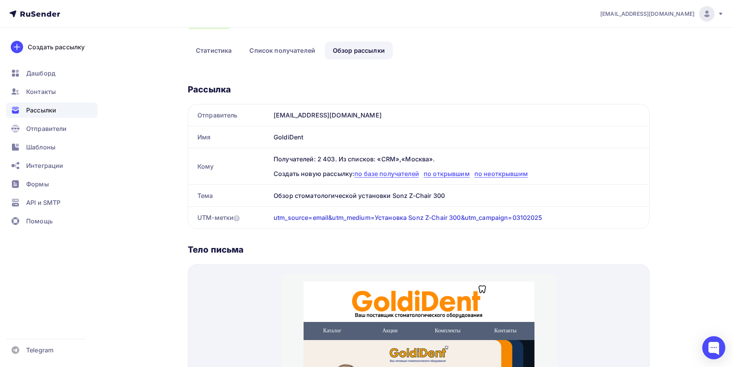
drag, startPoint x: 311, startPoint y: 139, endPoint x: 272, endPoint y: 137, distance: 38.1
click at [272, 137] on div "GoldiDent" at bounding box center [460, 137] width 379 height 22
copy div "GoldiDent"
drag, startPoint x: 272, startPoint y: 220, endPoint x: 413, endPoint y: 222, distance: 140.9
click at [413, 222] on div "utm_source=email&utm_medium=Установка Sonz Z-Chair 300&utm_campaign=03102025" at bounding box center [460, 218] width 379 height 22
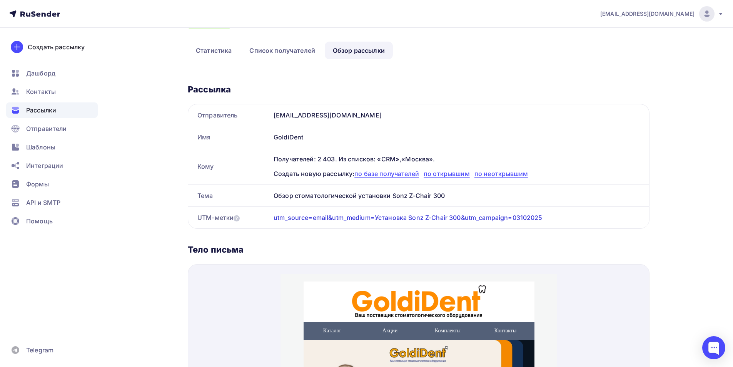
click at [319, 243] on div "Рассылка Отправитель noreply@goldident.ru Имя GoldiDent Кому Получателей: 2 403…" at bounding box center [419, 324] width 462 height 504
